Goal: Book appointment/travel/reservation

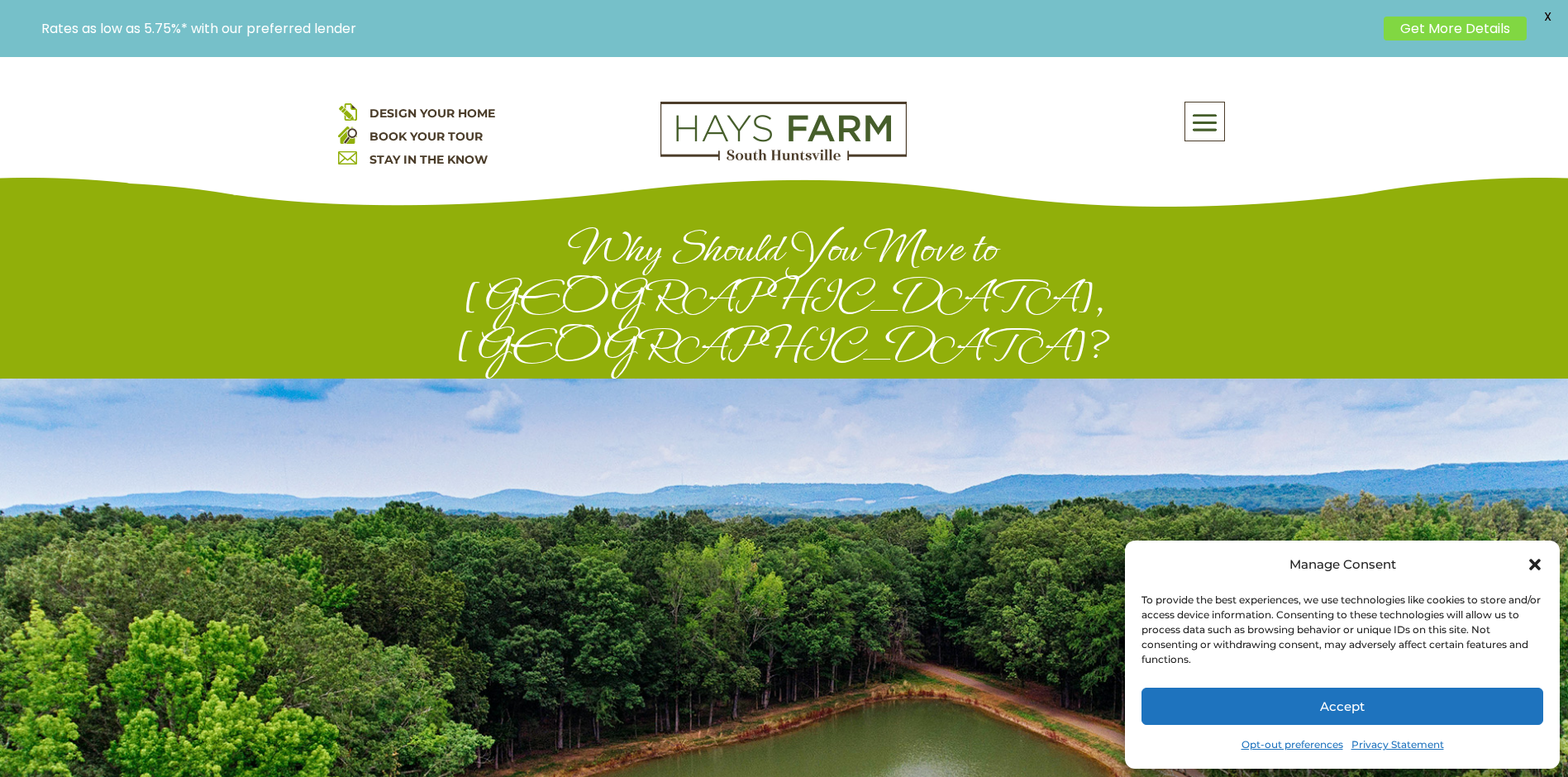
click at [1533, 561] on icon "Close dialog" at bounding box center [1535, 564] width 11 height 11
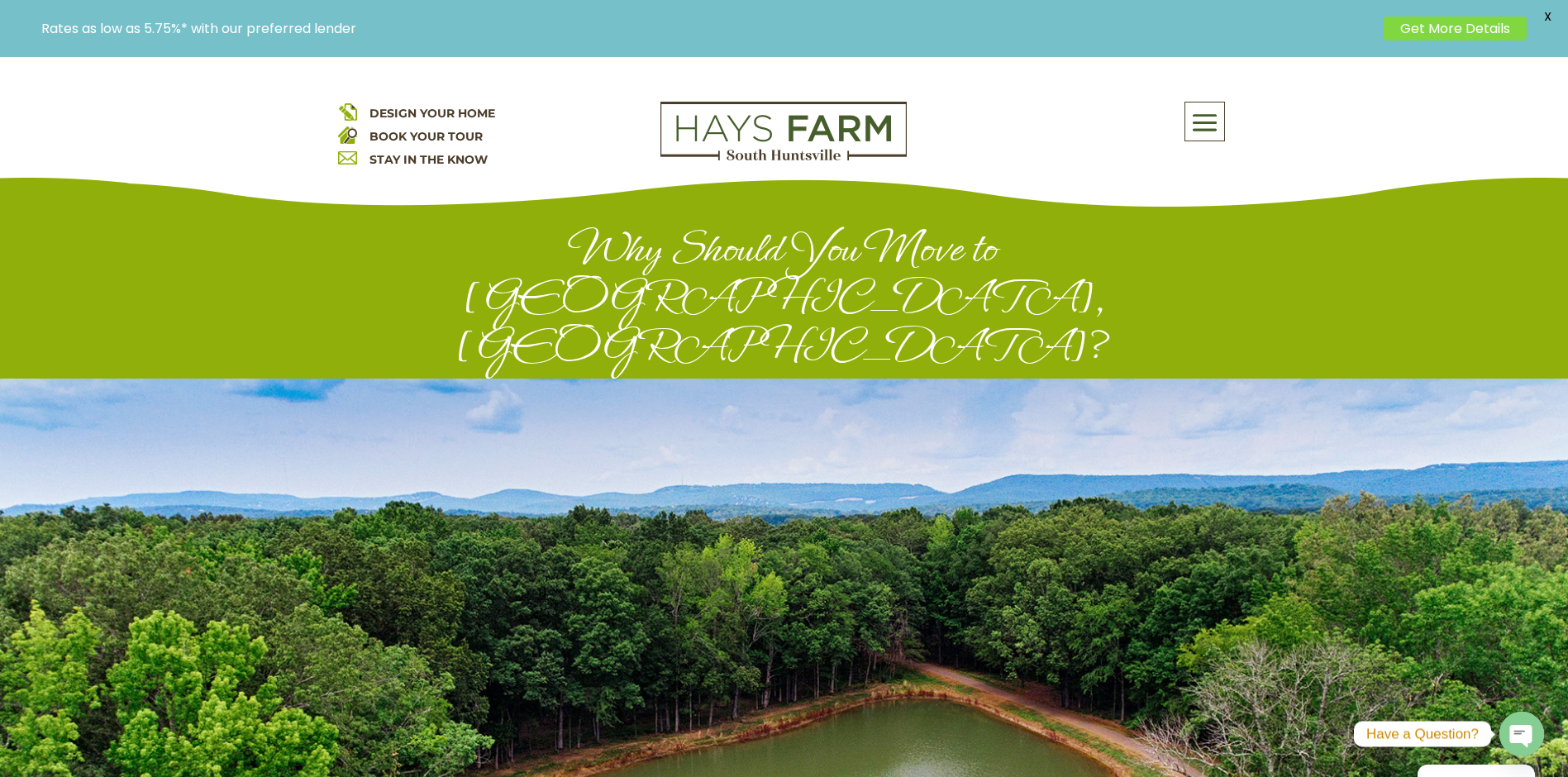
click at [464, 140] on link "BOOK YOUR TOUR" at bounding box center [425, 136] width 113 height 15
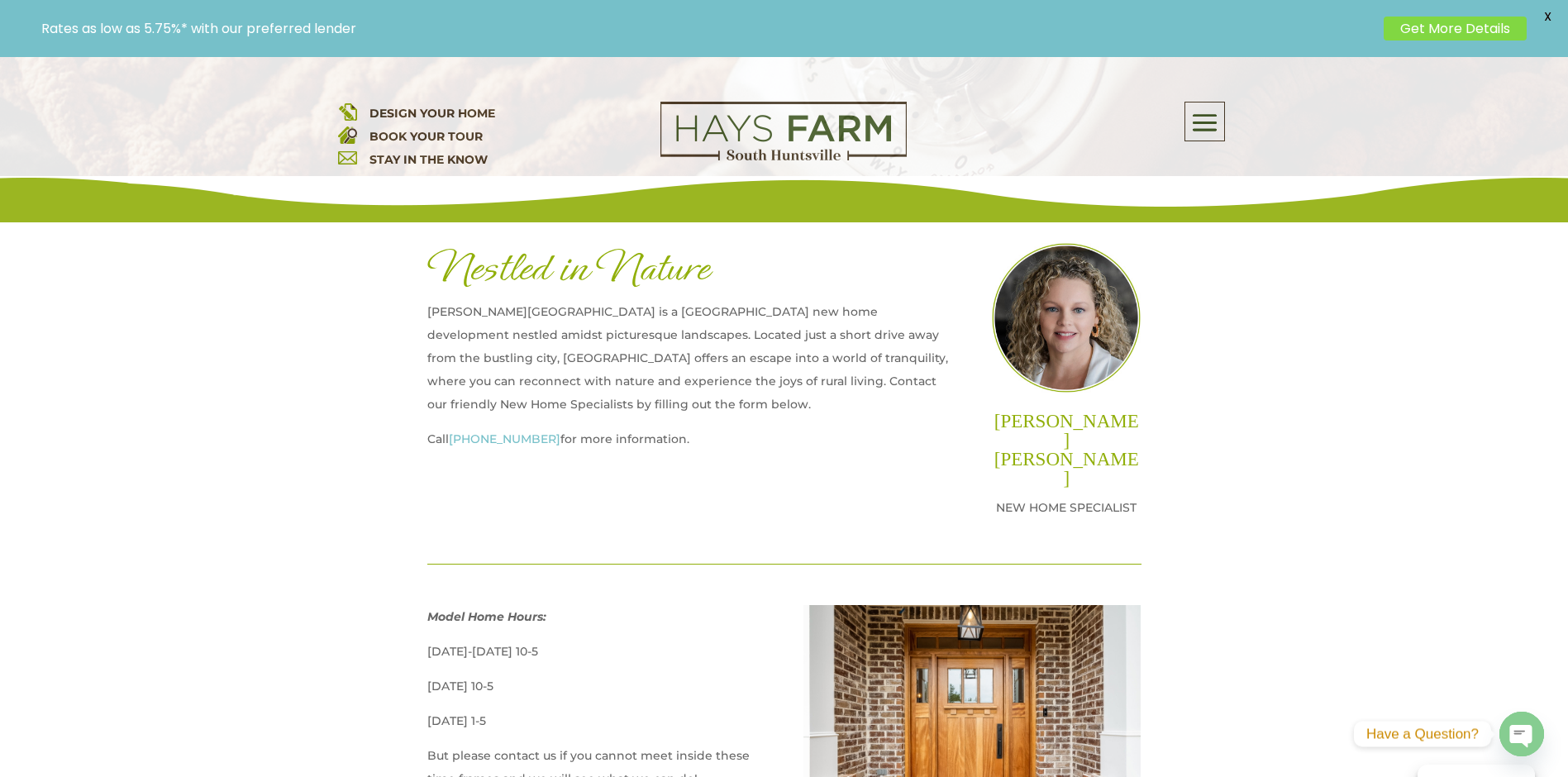
scroll to position [578, 0]
